Goal: Information Seeking & Learning: Learn about a topic

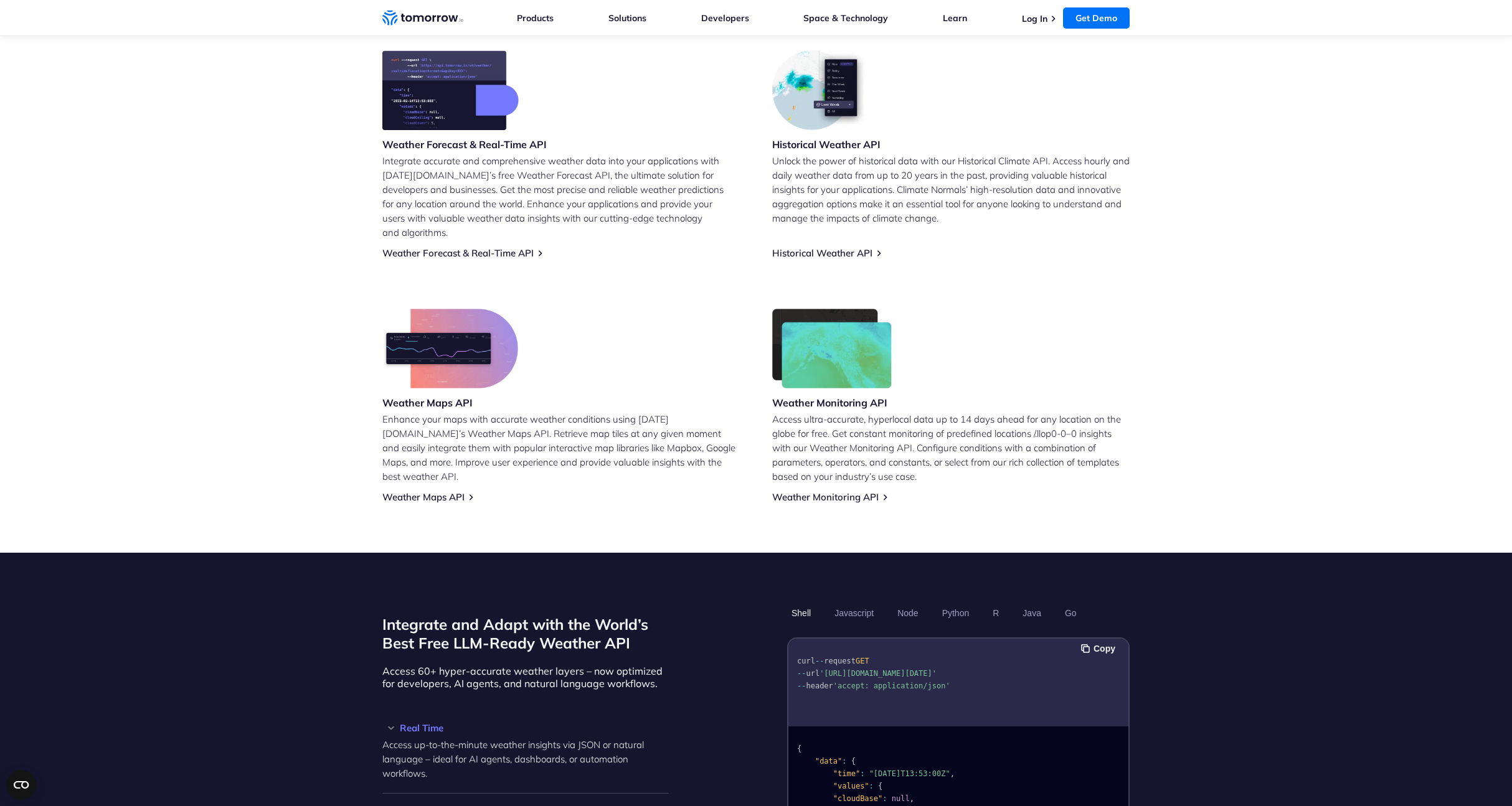
scroll to position [516, 0]
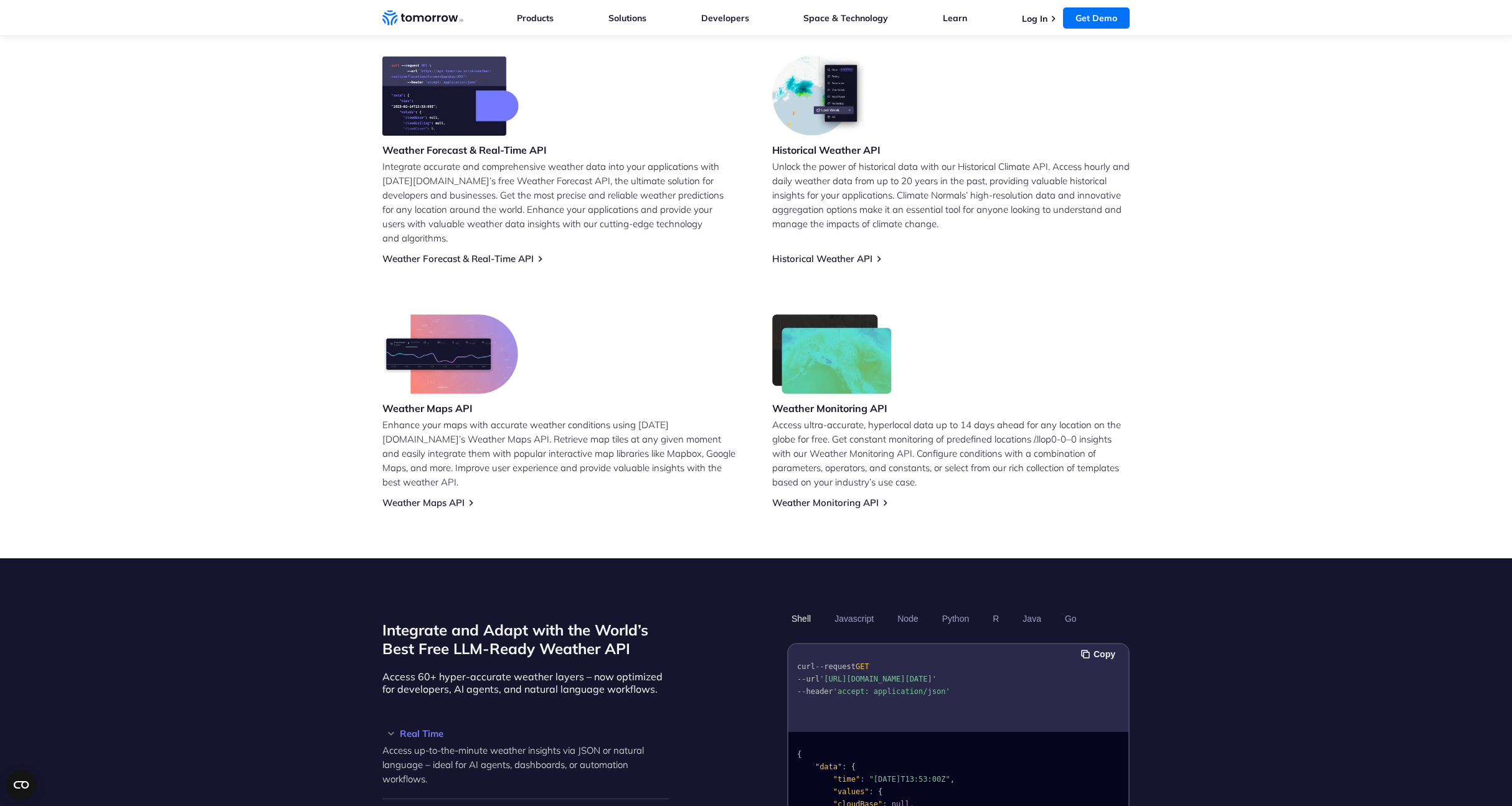
click at [480, 107] on img at bounding box center [450, 96] width 136 height 80
click at [441, 253] on link "Weather Forecast & Real-Time API" at bounding box center [458, 258] width 151 height 12
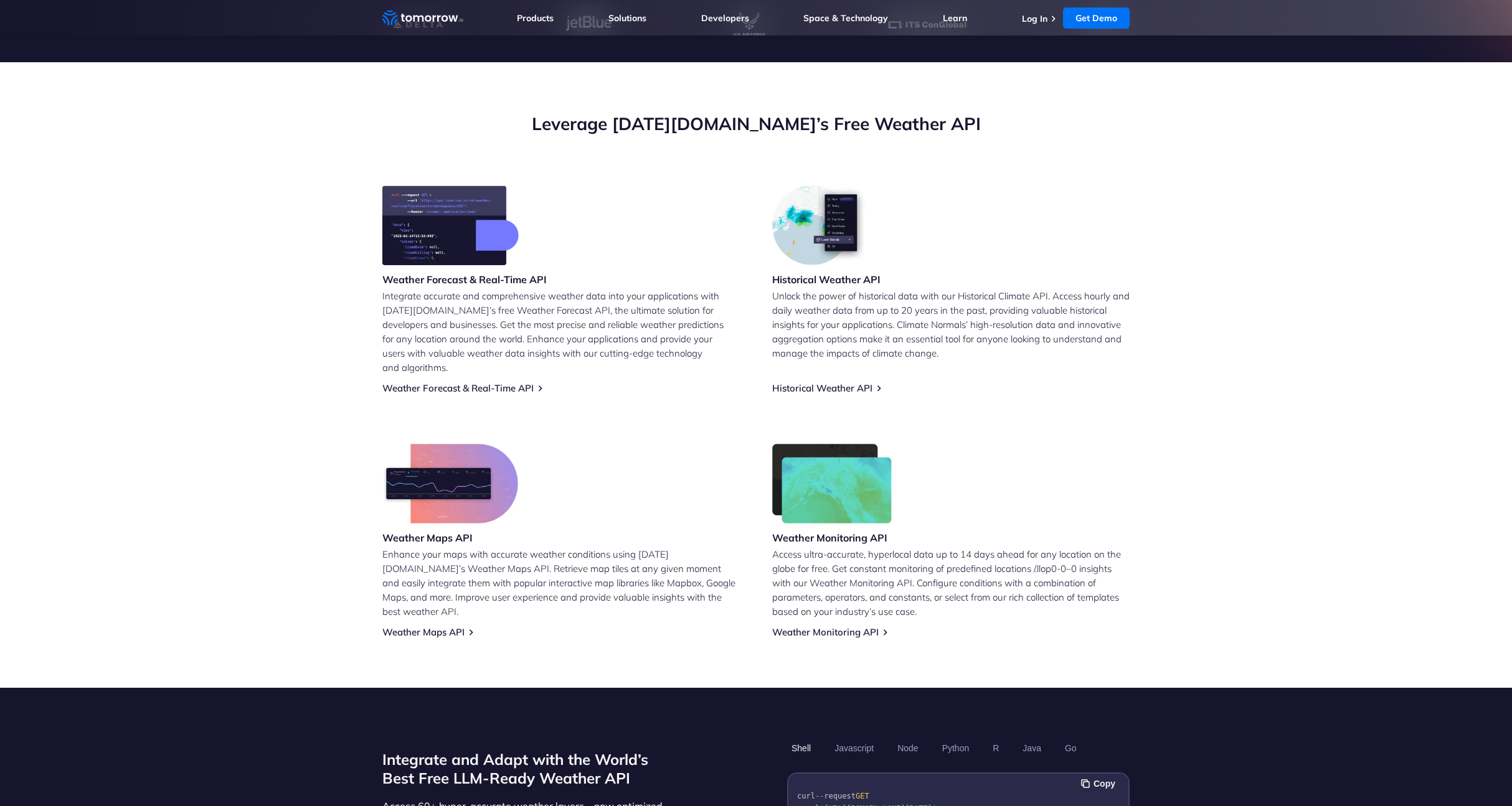
scroll to position [423, 0]
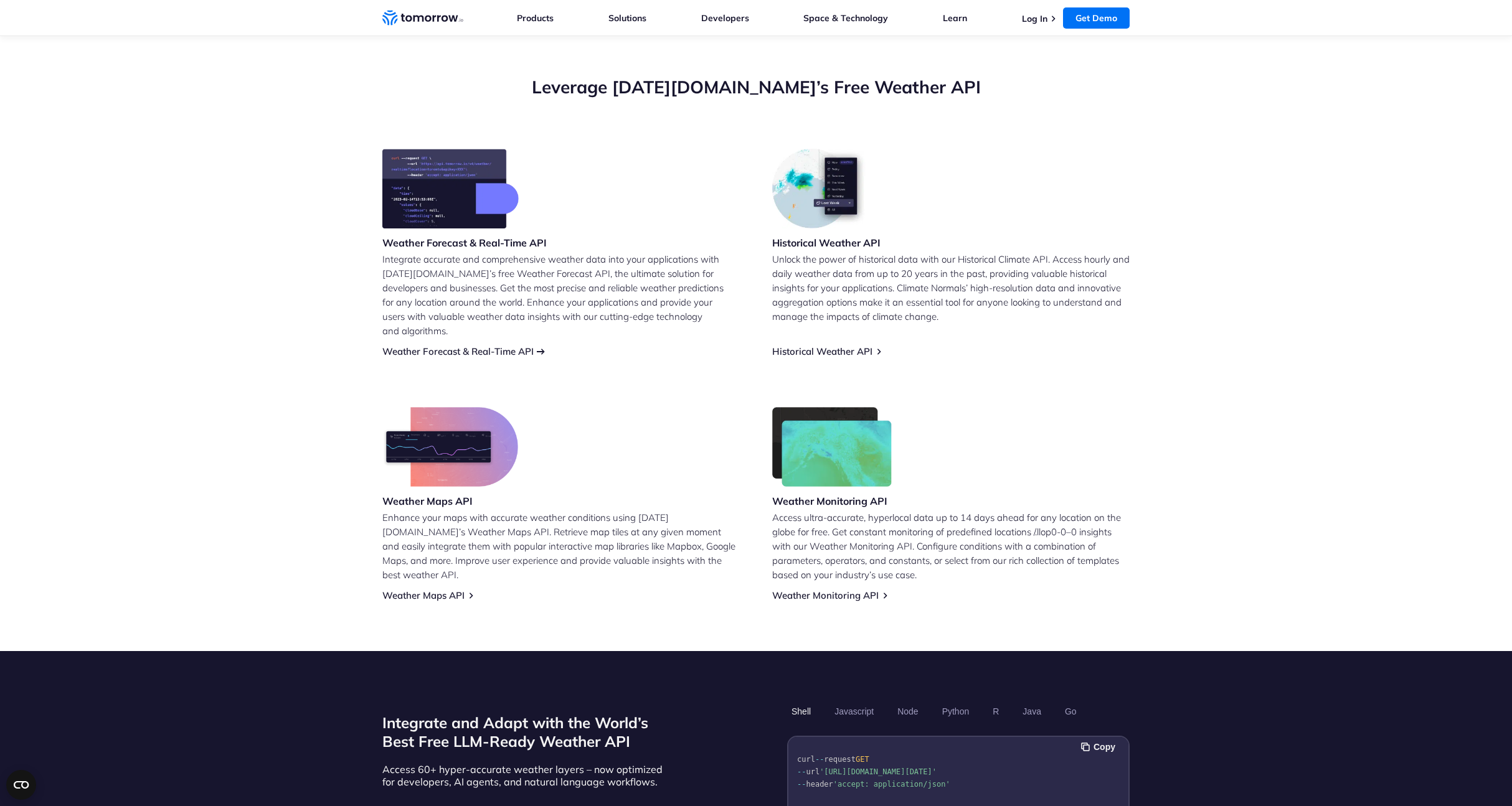
click at [480, 346] on link "Weather Forecast & Real-Time API" at bounding box center [458, 351] width 151 height 12
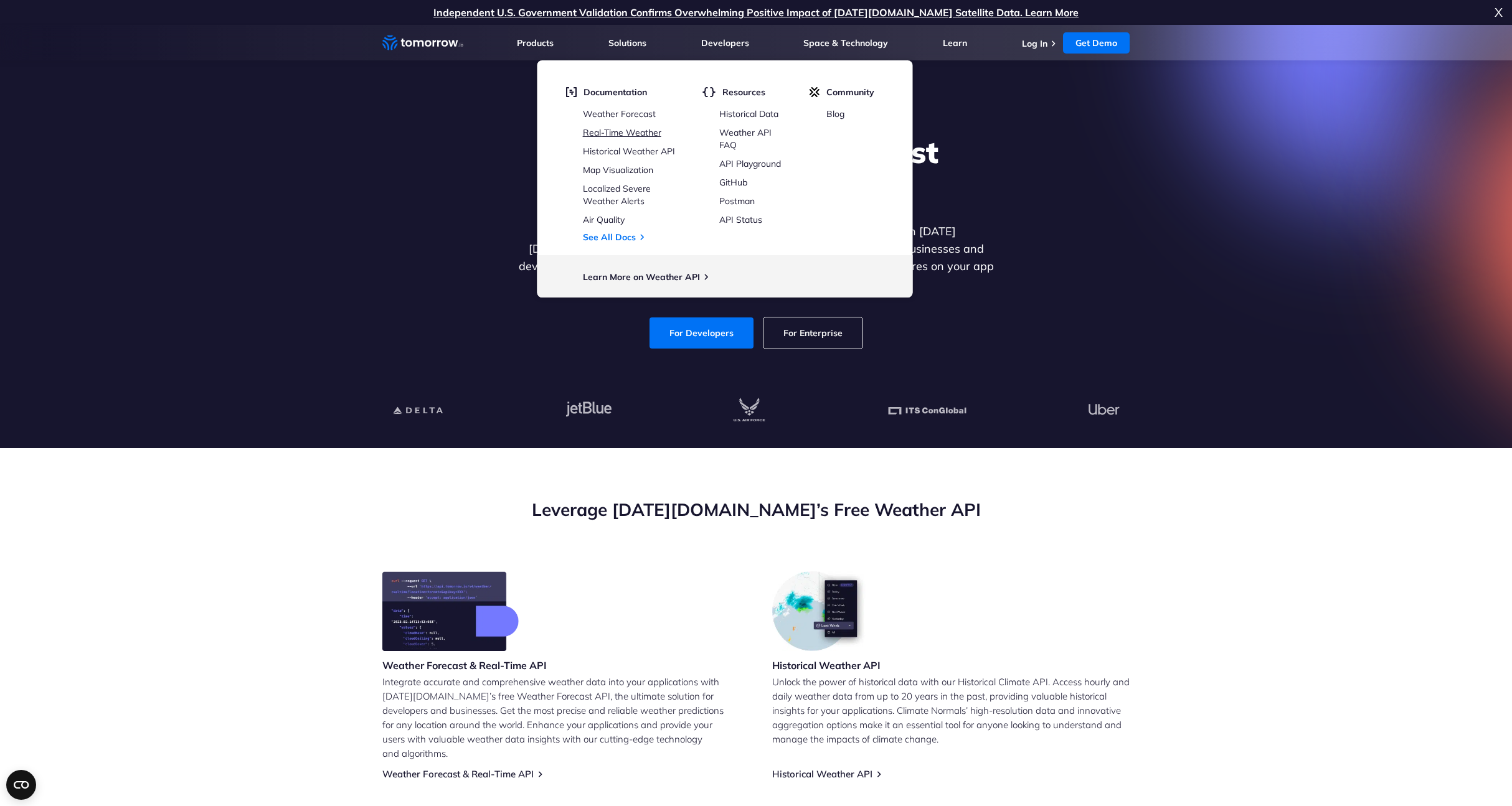
click at [613, 135] on link "Real-Time Weather" at bounding box center [622, 133] width 78 height 11
click at [626, 236] on link "See All Docs" at bounding box center [609, 237] width 53 height 11
click at [612, 219] on link "Air Quality" at bounding box center [603, 220] width 42 height 11
click at [594, 133] on link "Real-Time Weather" at bounding box center [622, 133] width 78 height 11
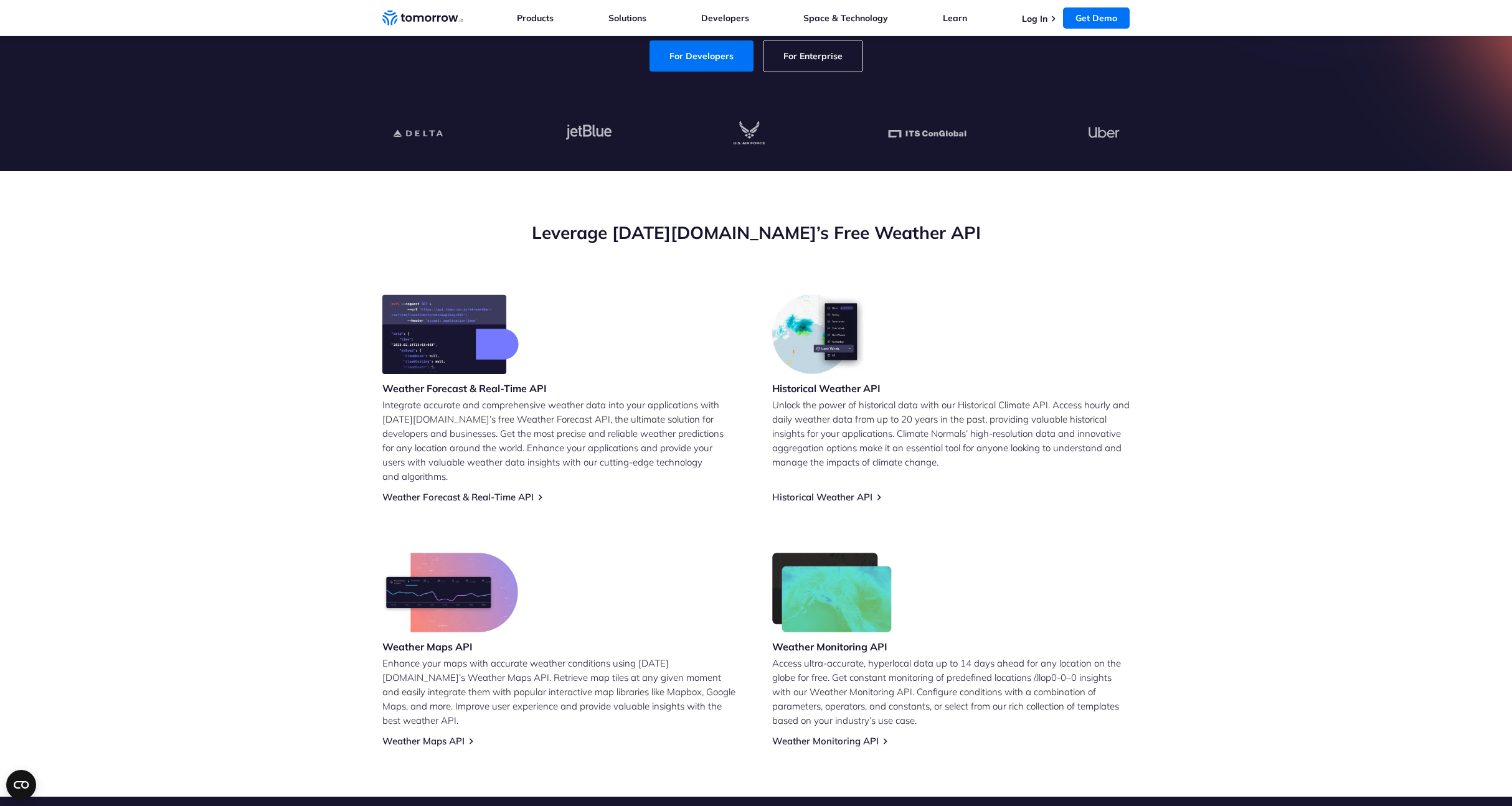
scroll to position [78, 0]
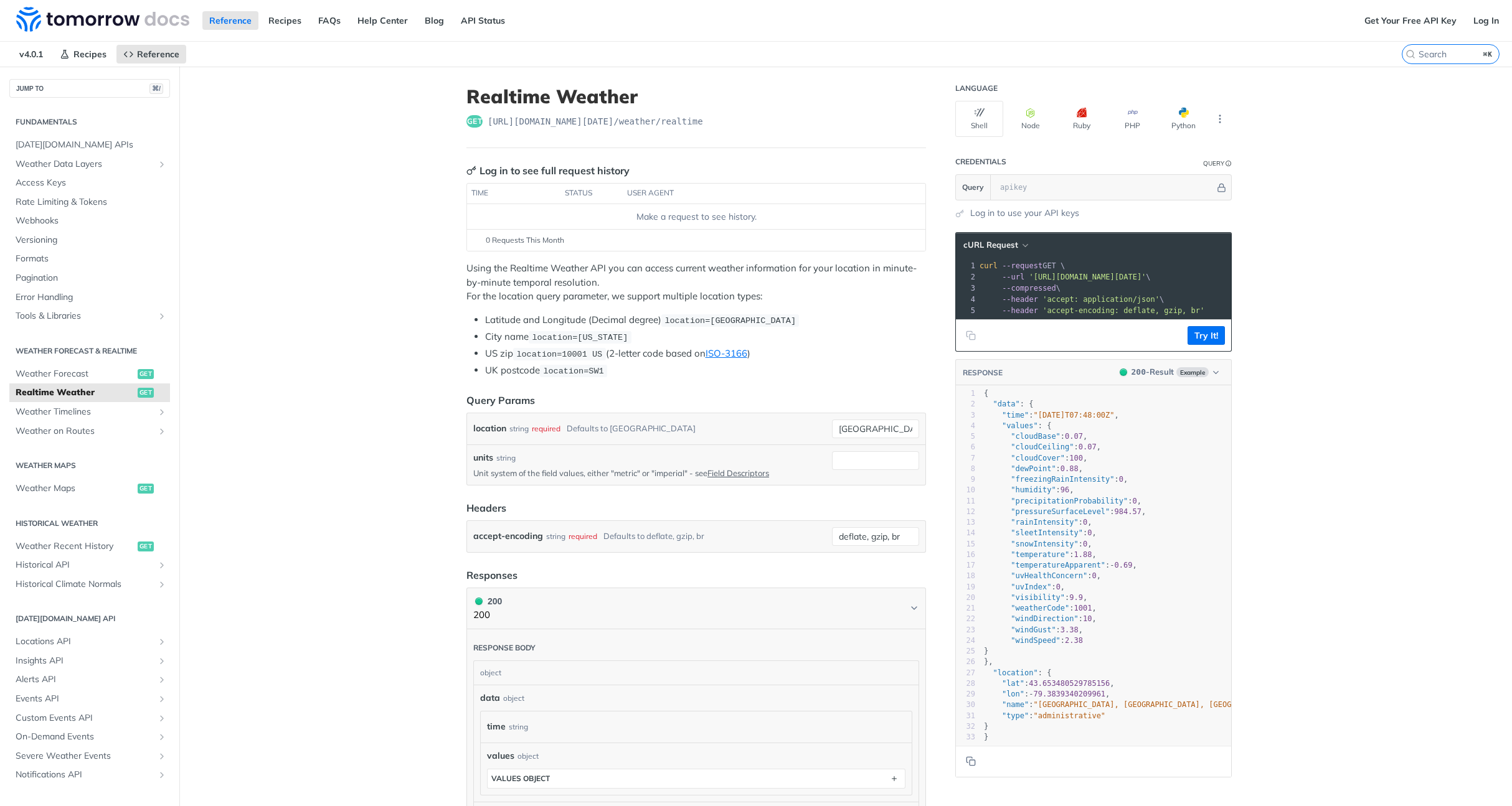
scroll to position [21, 0]
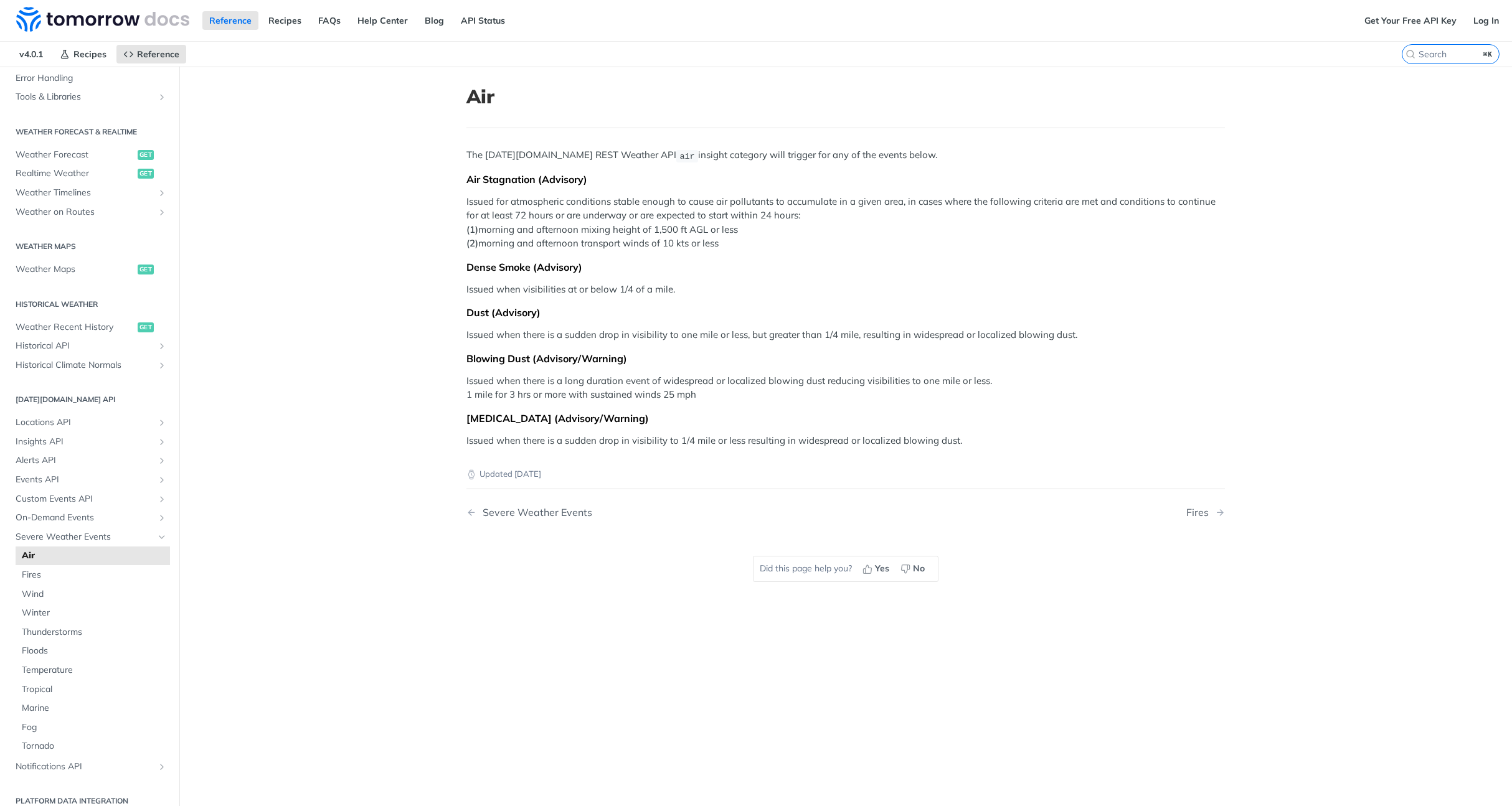
scroll to position [232, 0]
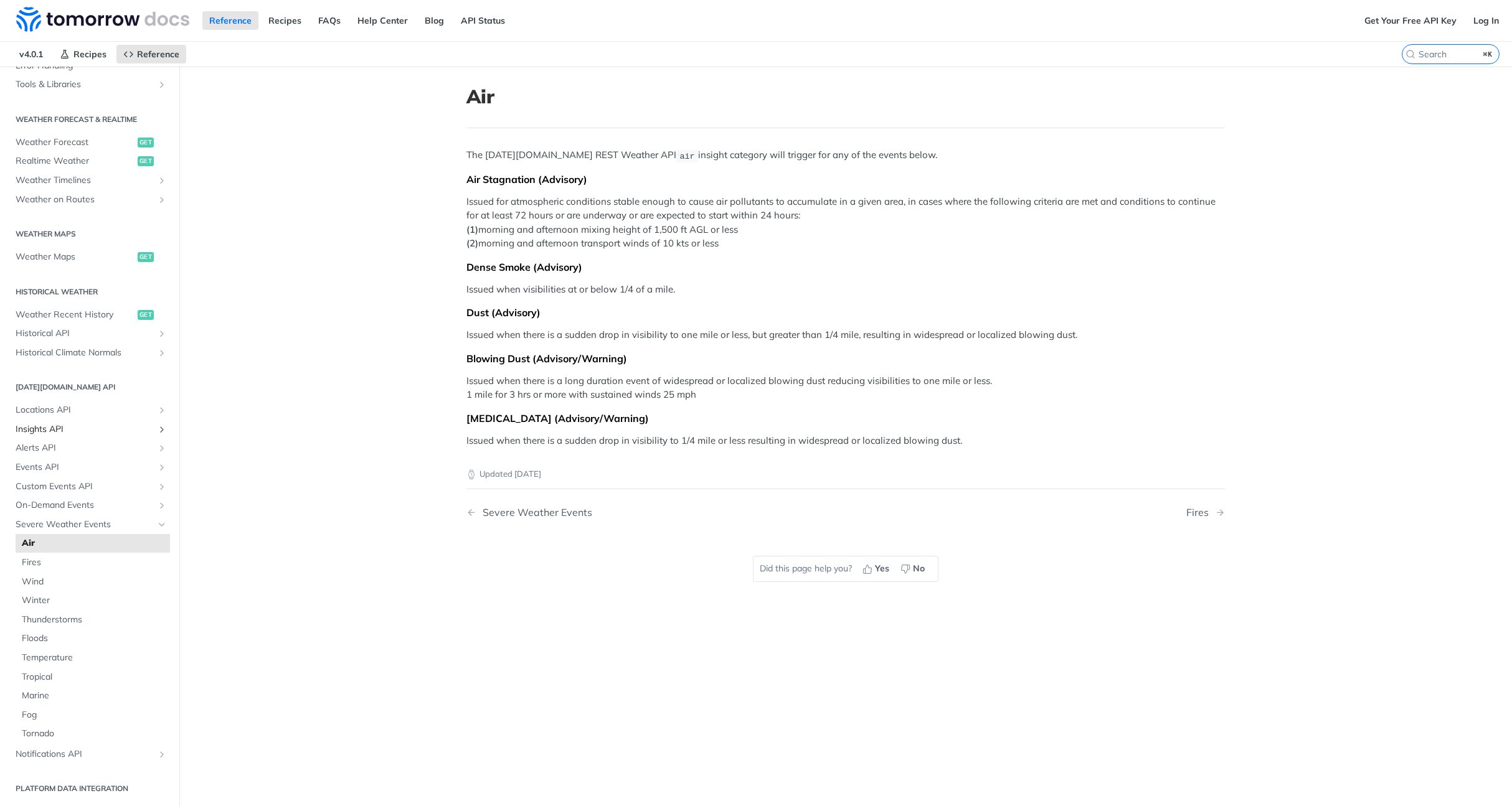
click at [34, 427] on span "Insights API" at bounding box center [85, 429] width 138 height 12
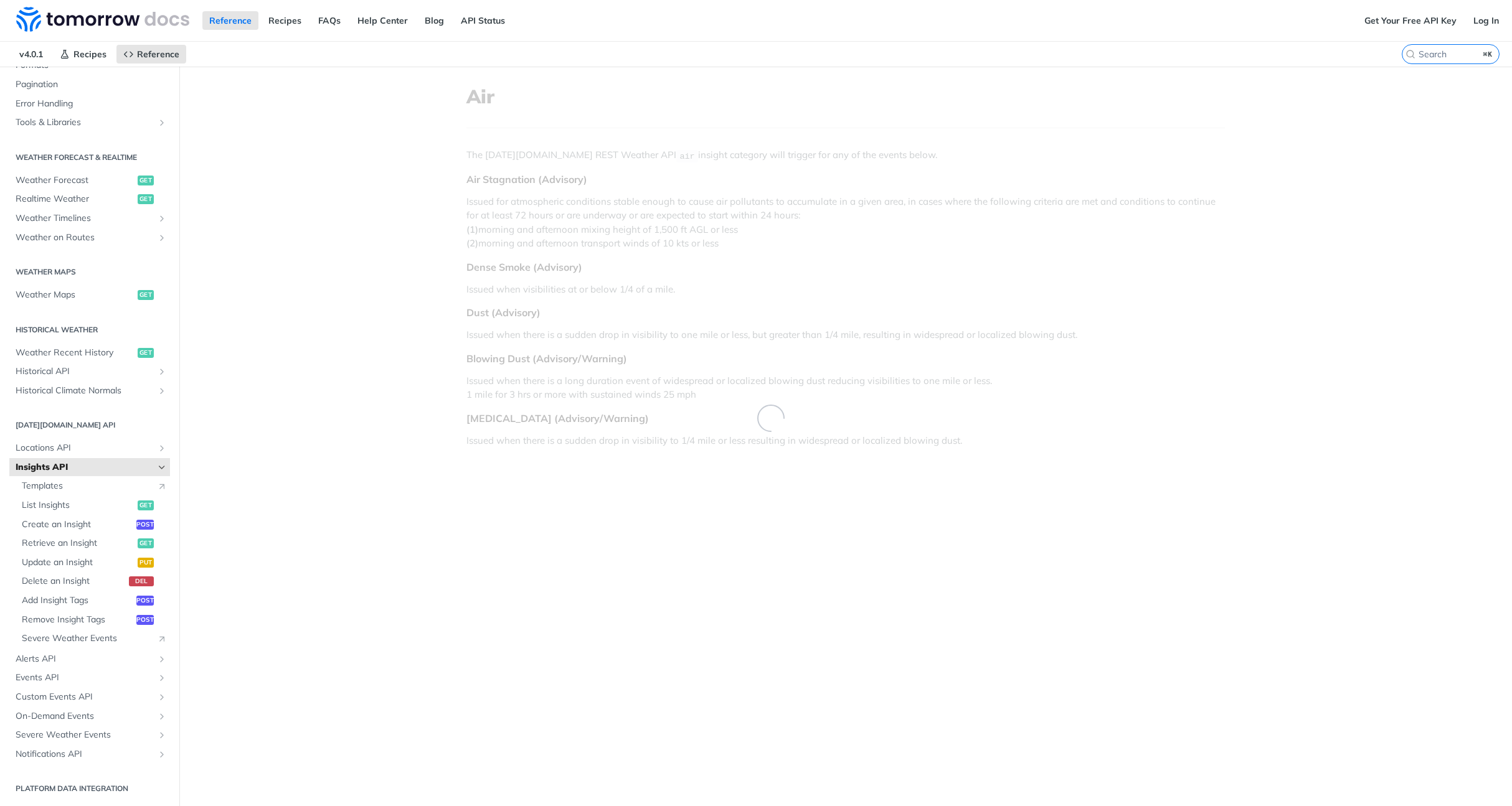
scroll to position [194, 0]
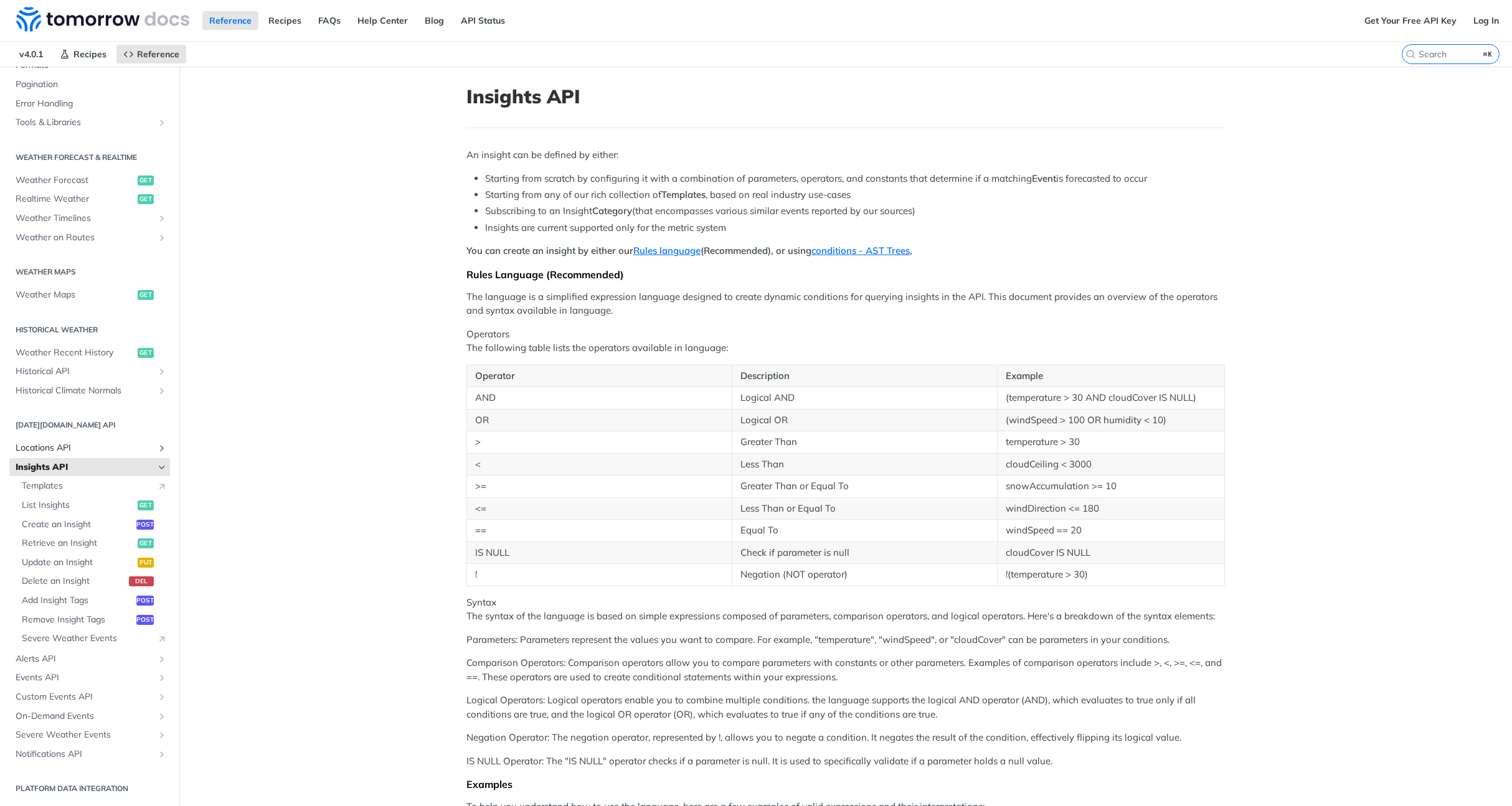
click at [41, 447] on span "Locations API" at bounding box center [85, 448] width 138 height 12
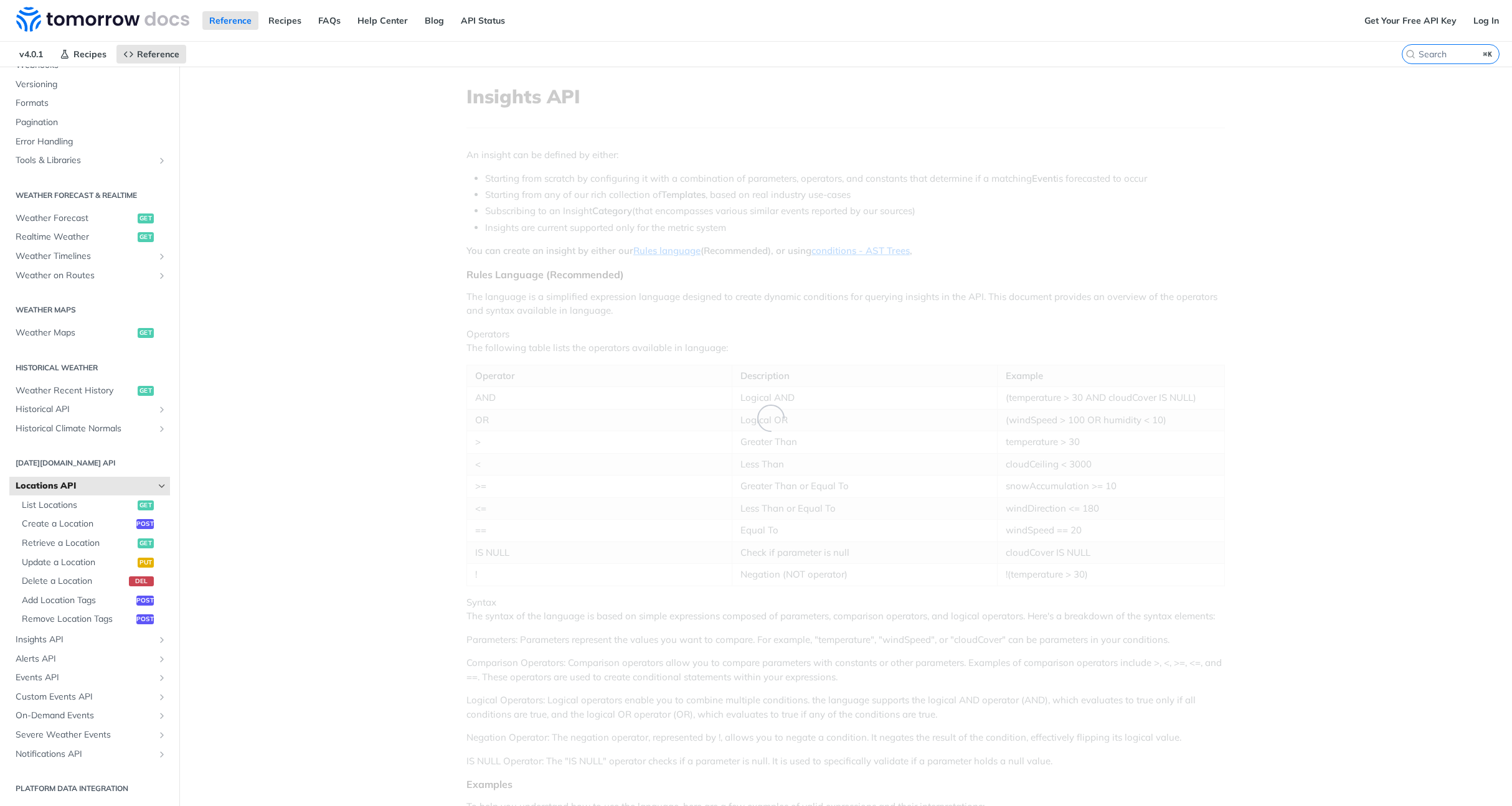
scroll to position [155, 0]
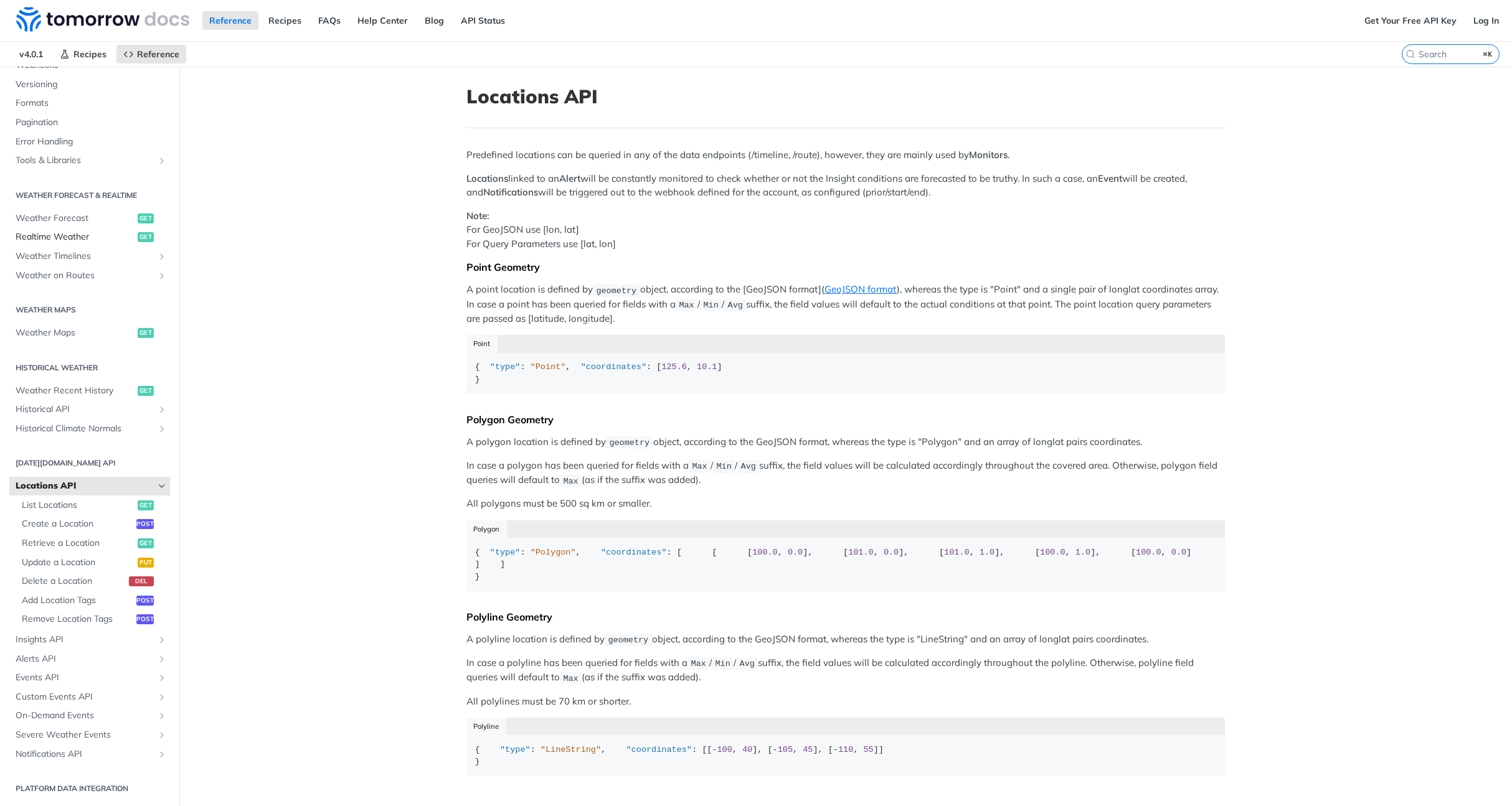
click at [52, 240] on span "Realtime Weather" at bounding box center [75, 237] width 119 height 12
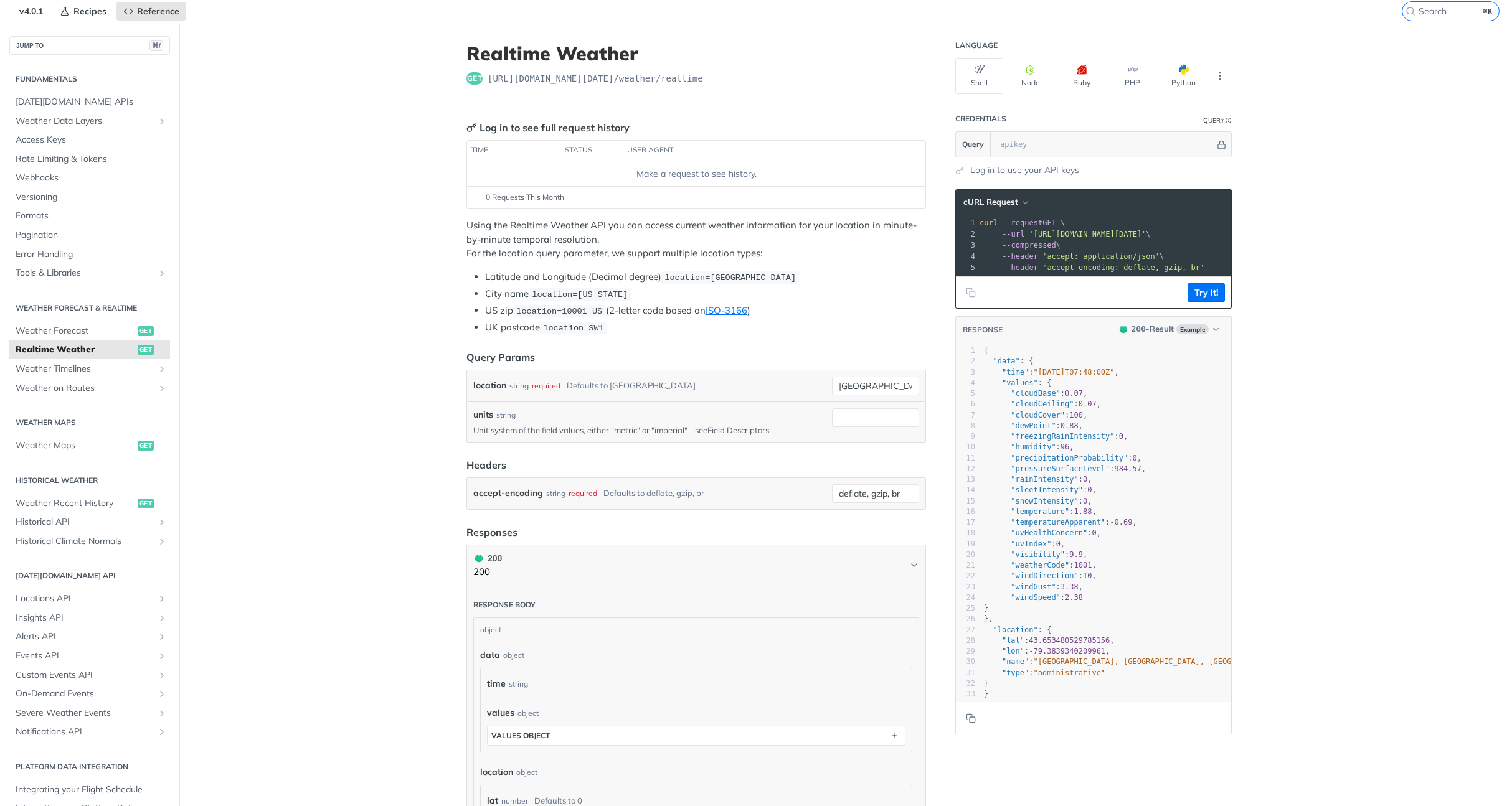
scroll to position [603, 0]
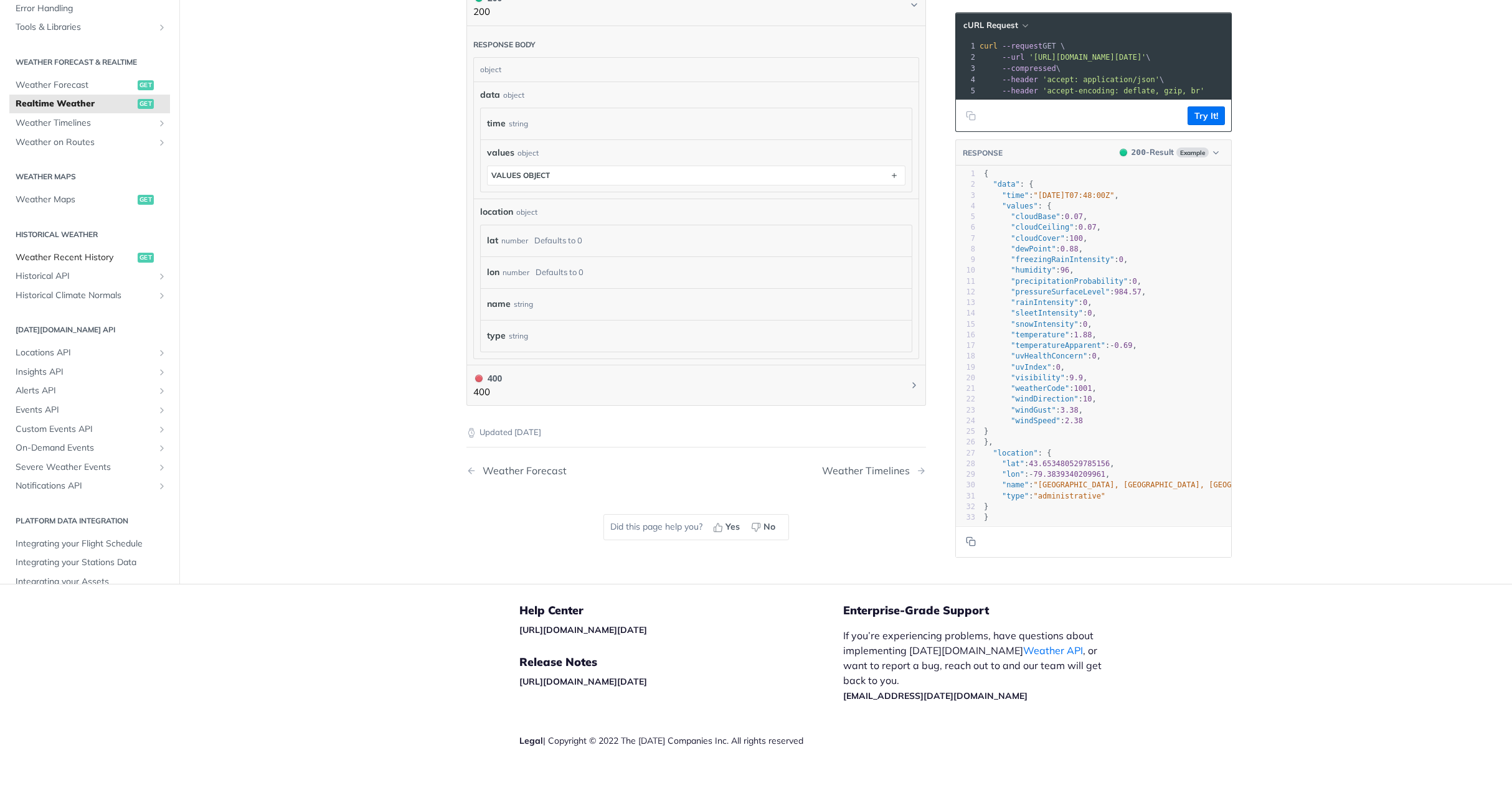
click at [43, 255] on span "Weather Recent History" at bounding box center [75, 257] width 119 height 12
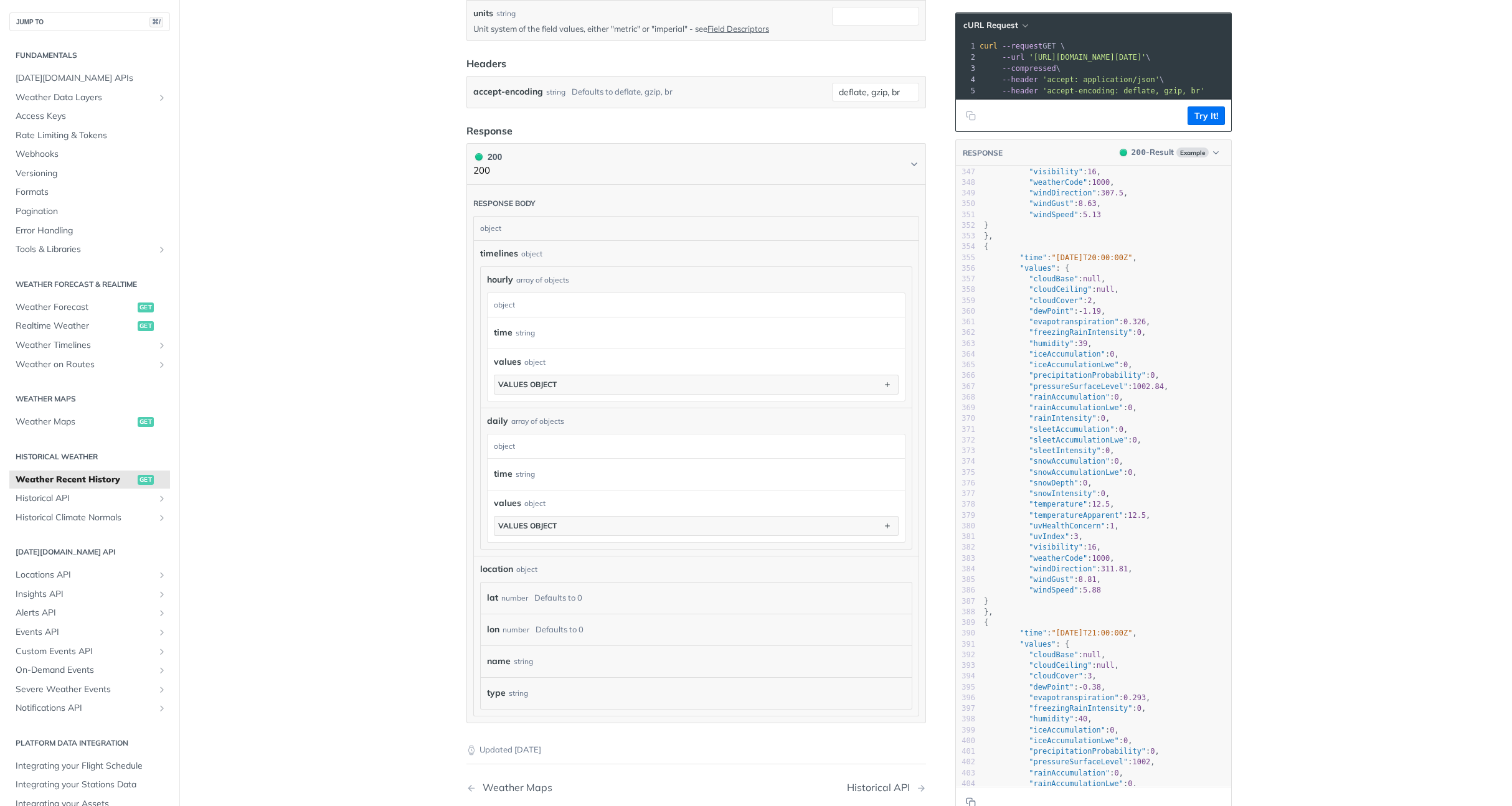
click at [616, 745] on p "Updated 4 months ago" at bounding box center [696, 750] width 460 height 12
